Goal: Information Seeking & Learning: Understand process/instructions

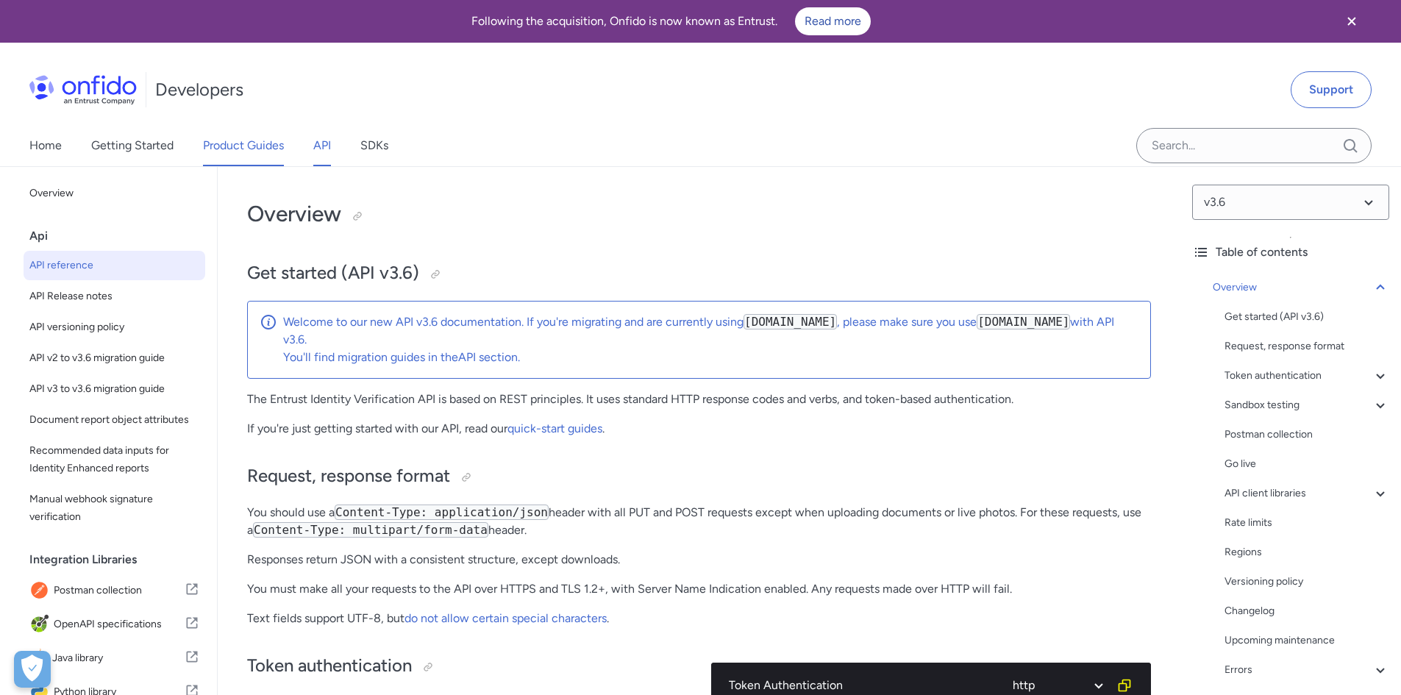
click at [249, 148] on link "Product Guides" at bounding box center [243, 145] width 81 height 41
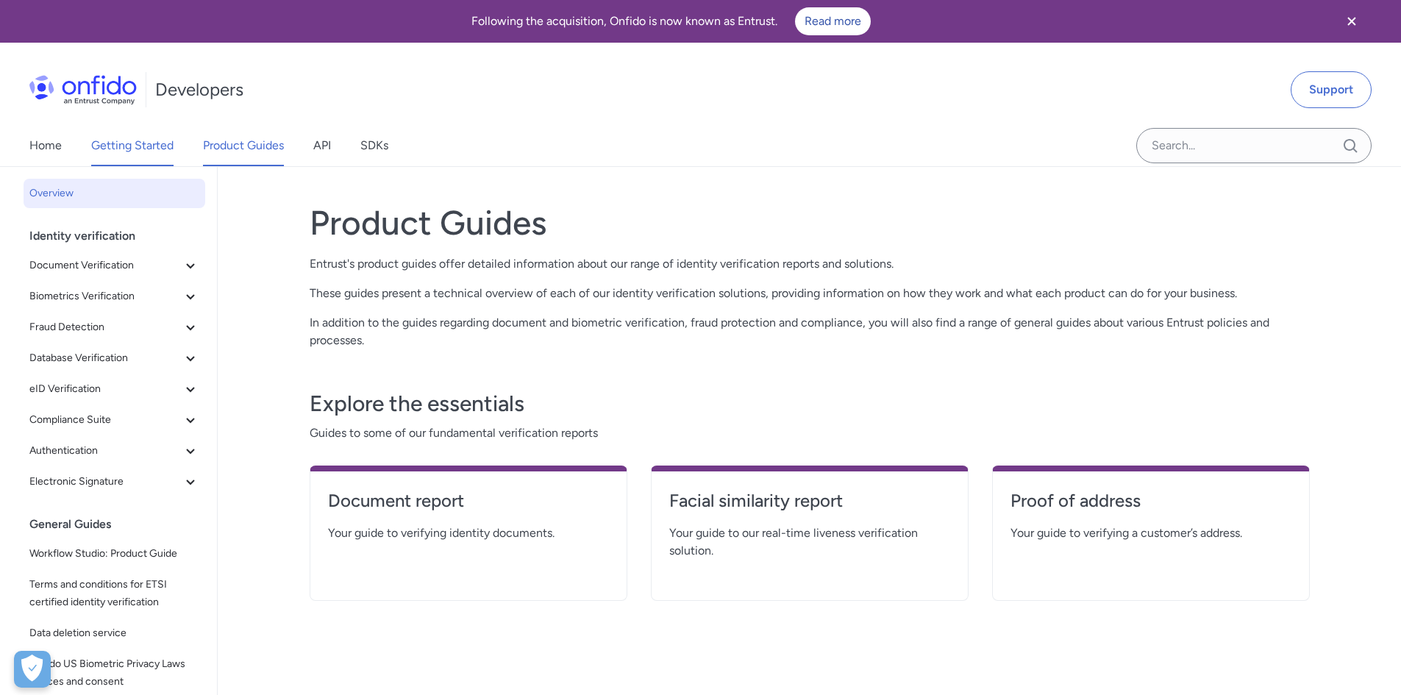
click at [153, 146] on link "Getting Started" at bounding box center [132, 145] width 82 height 41
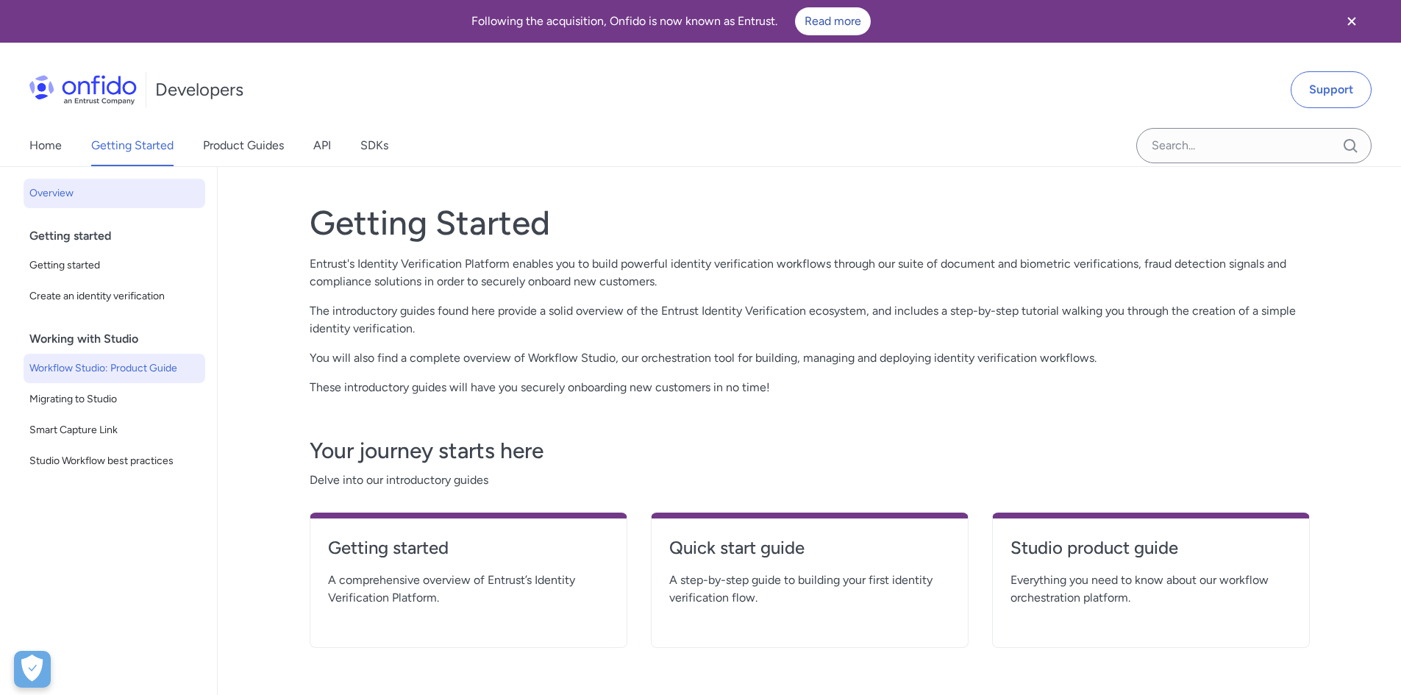
click at [137, 365] on span "Workflow Studio: Product Guide" at bounding box center [114, 369] width 170 height 18
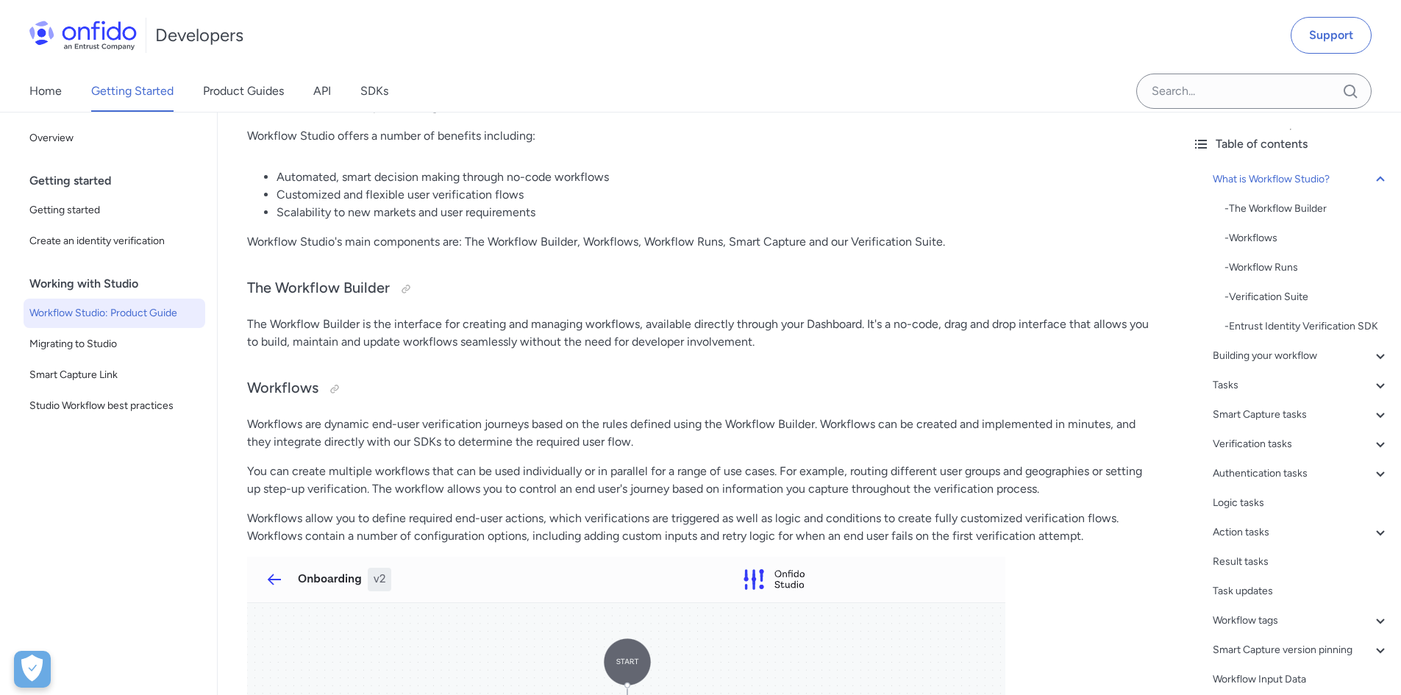
scroll to position [294, 0]
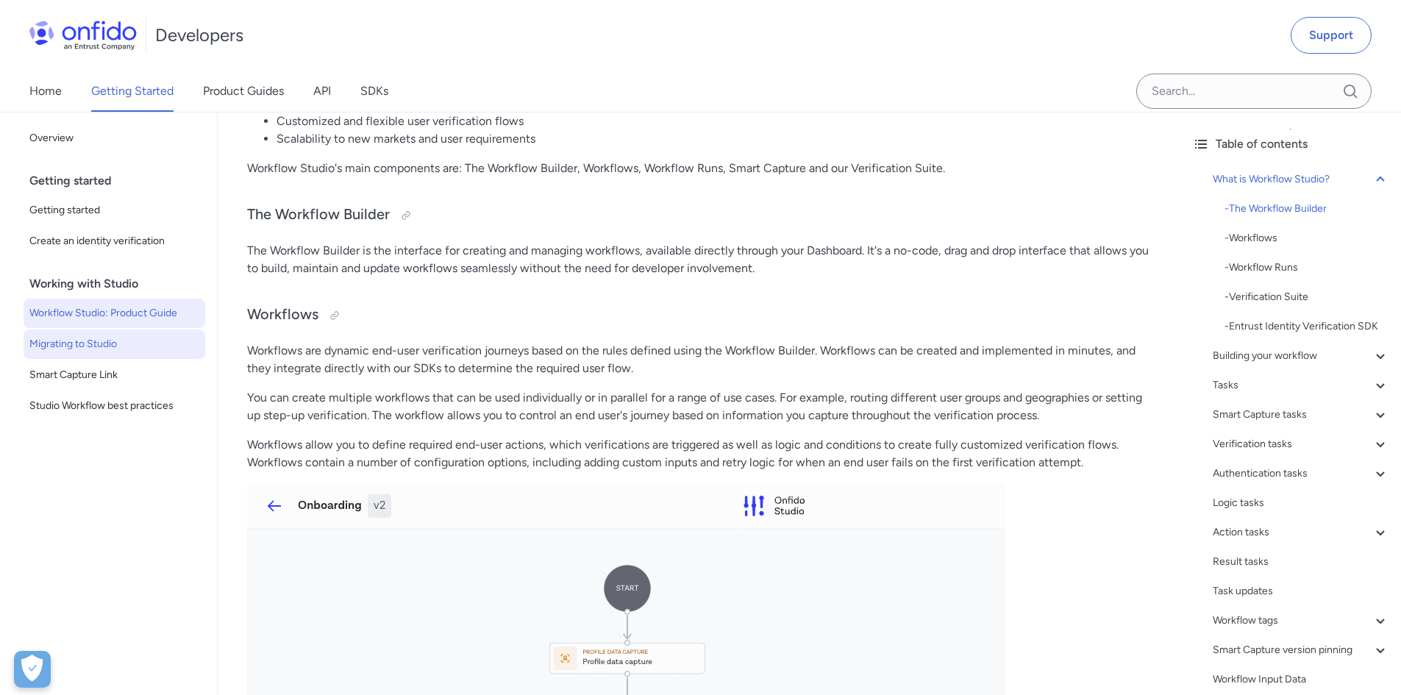
click at [129, 347] on span "Migrating to Studio" at bounding box center [114, 344] width 170 height 18
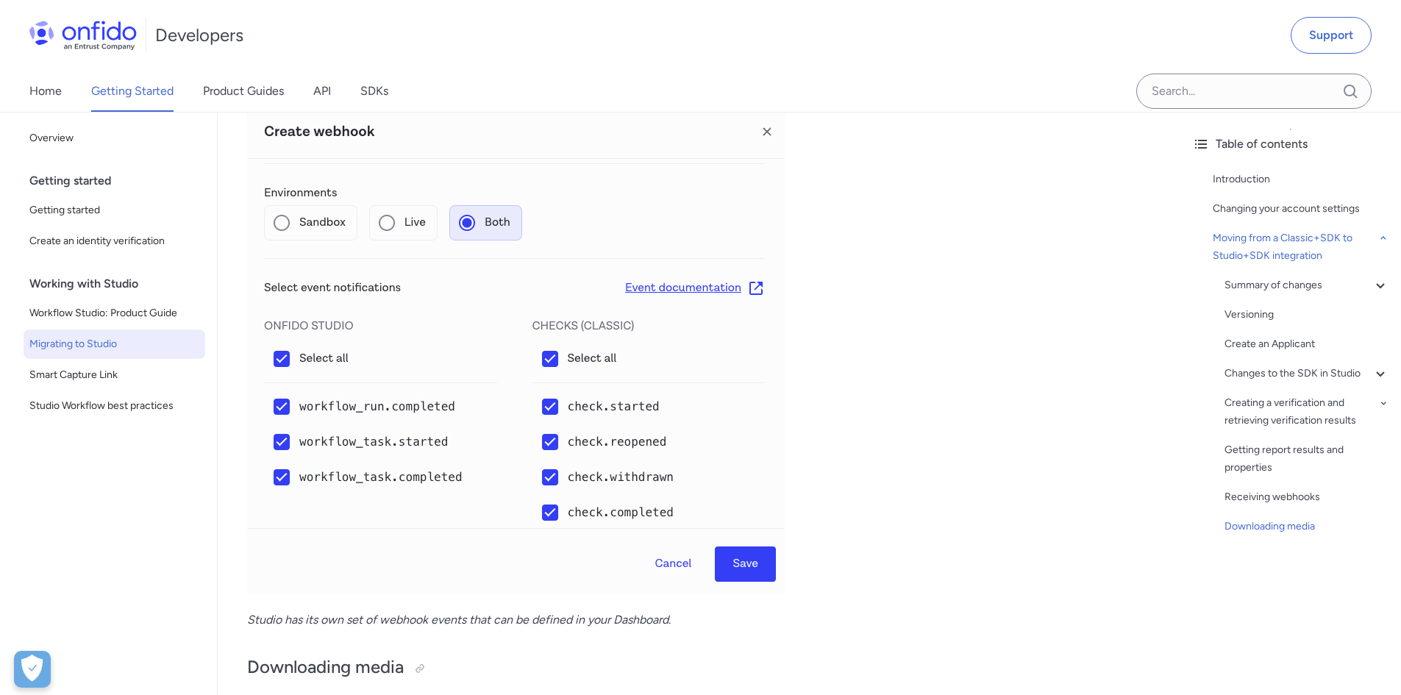
scroll to position [5882, 0]
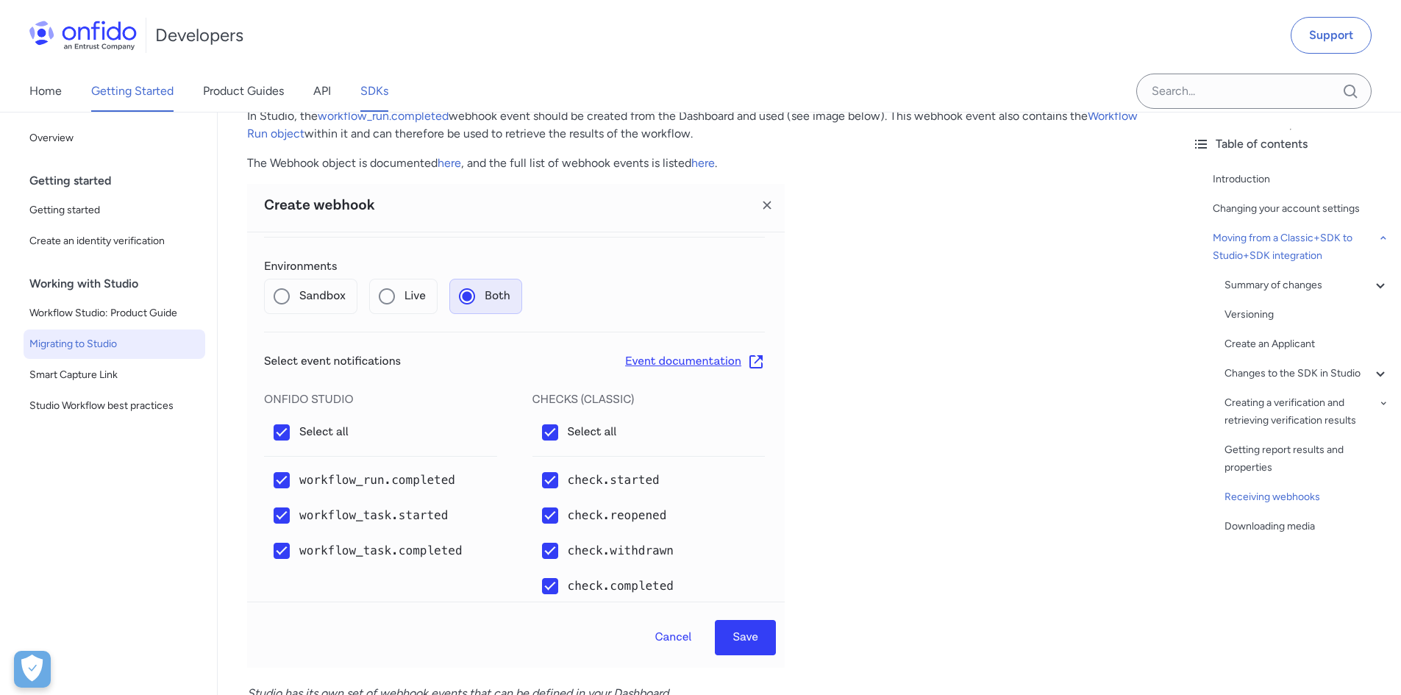
click at [382, 86] on link "SDKs" at bounding box center [374, 91] width 28 height 41
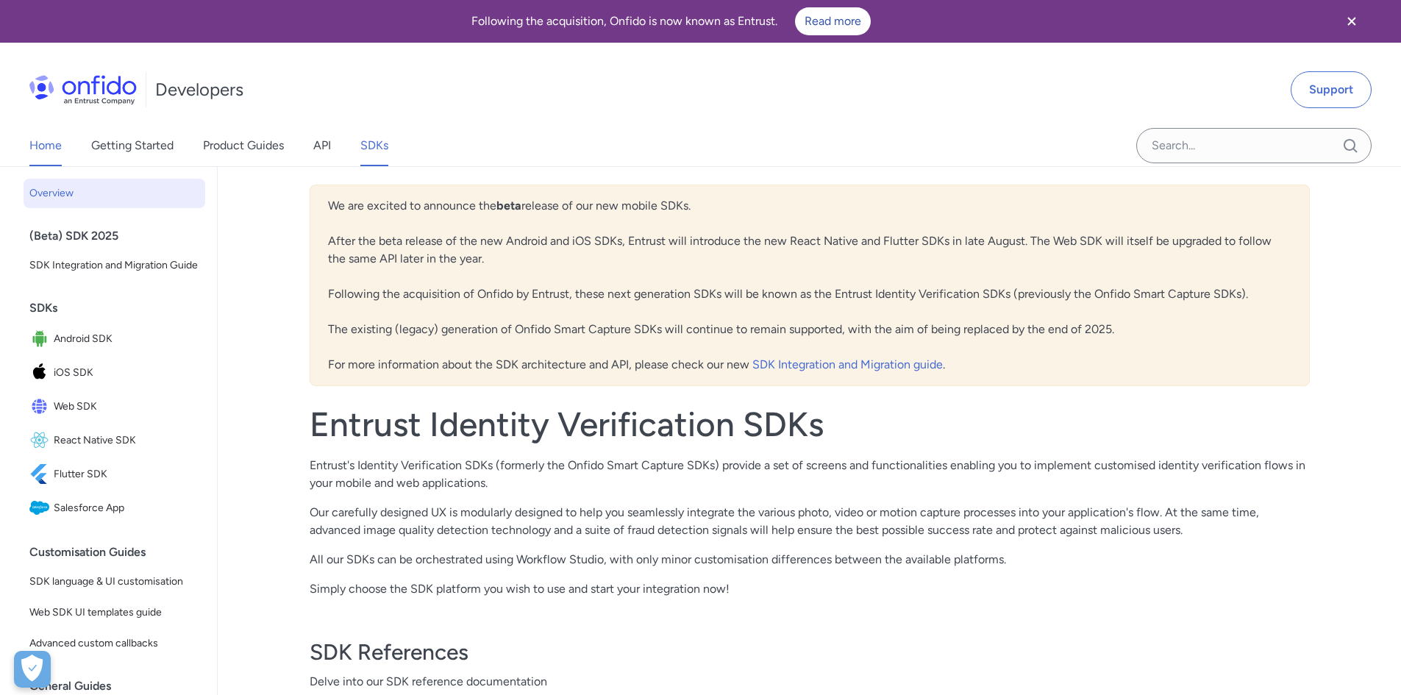
click at [54, 146] on link "Home" at bounding box center [45, 145] width 32 height 41
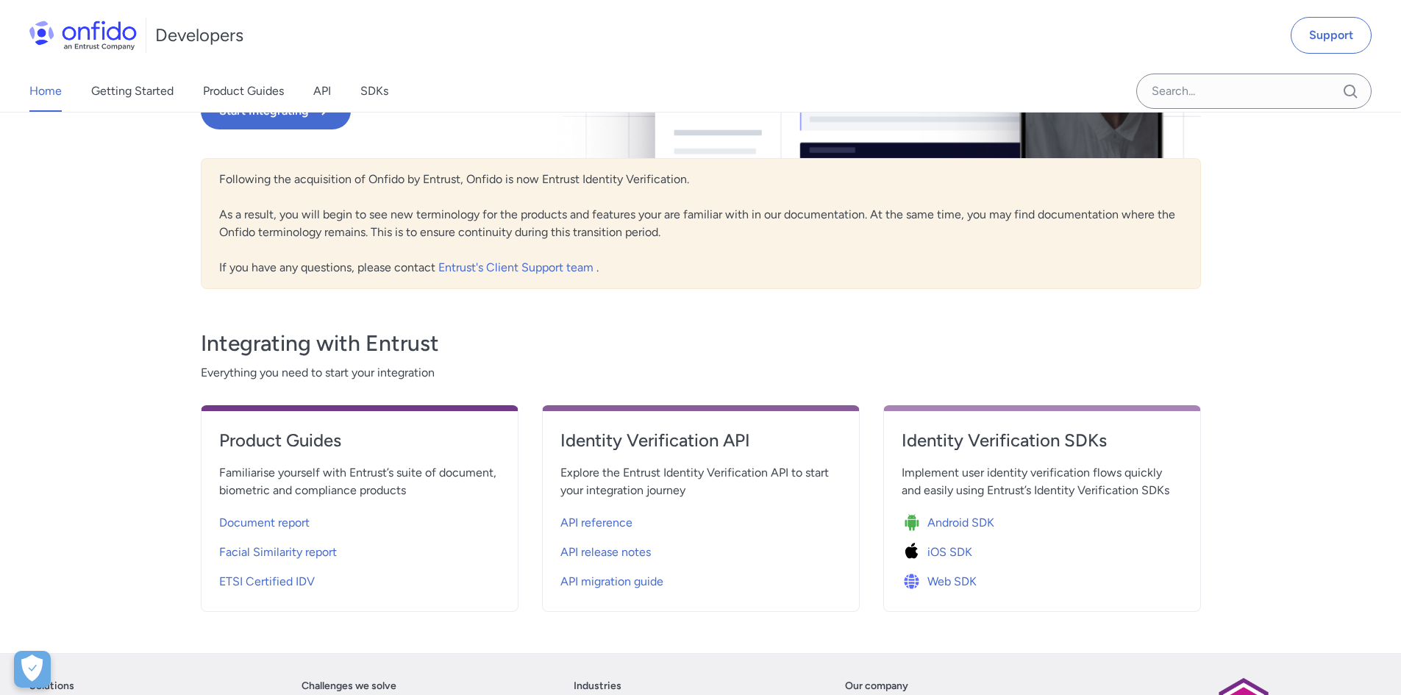
scroll to position [368, 0]
